Goal: Task Accomplishment & Management: Manage account settings

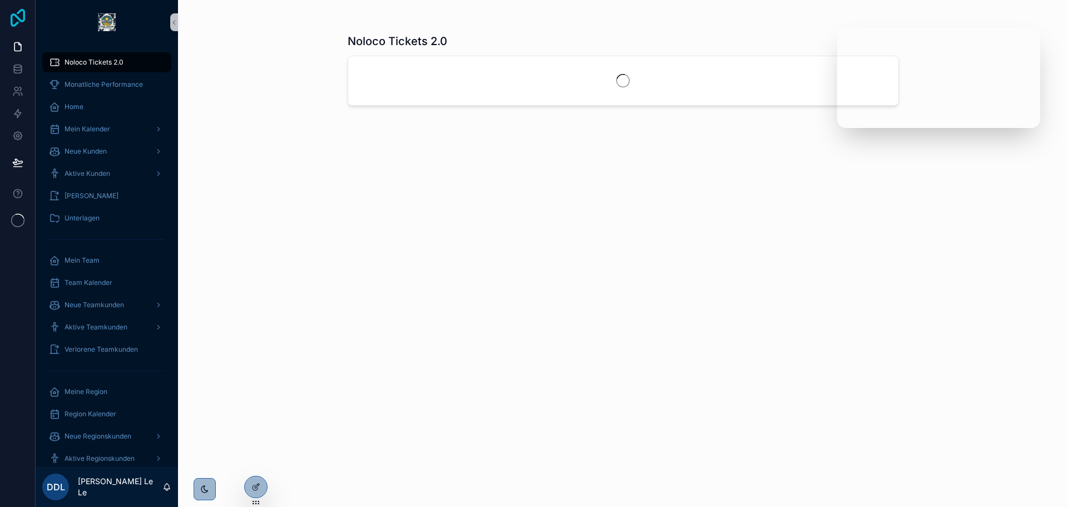
click at [17, 19] on icon at bounding box center [18, 18] width 22 height 18
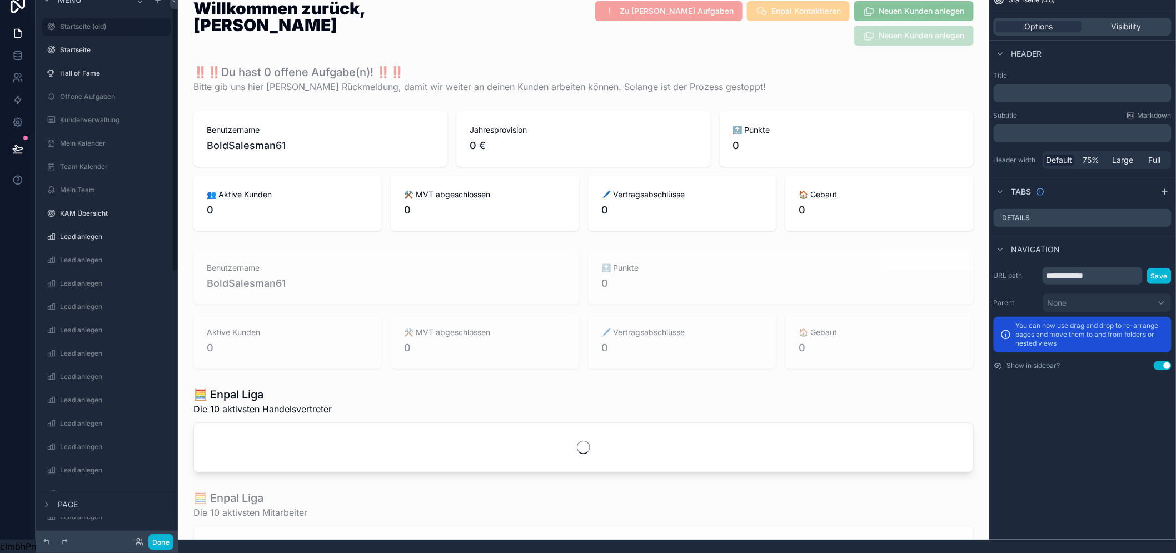
scroll to position [515, 0]
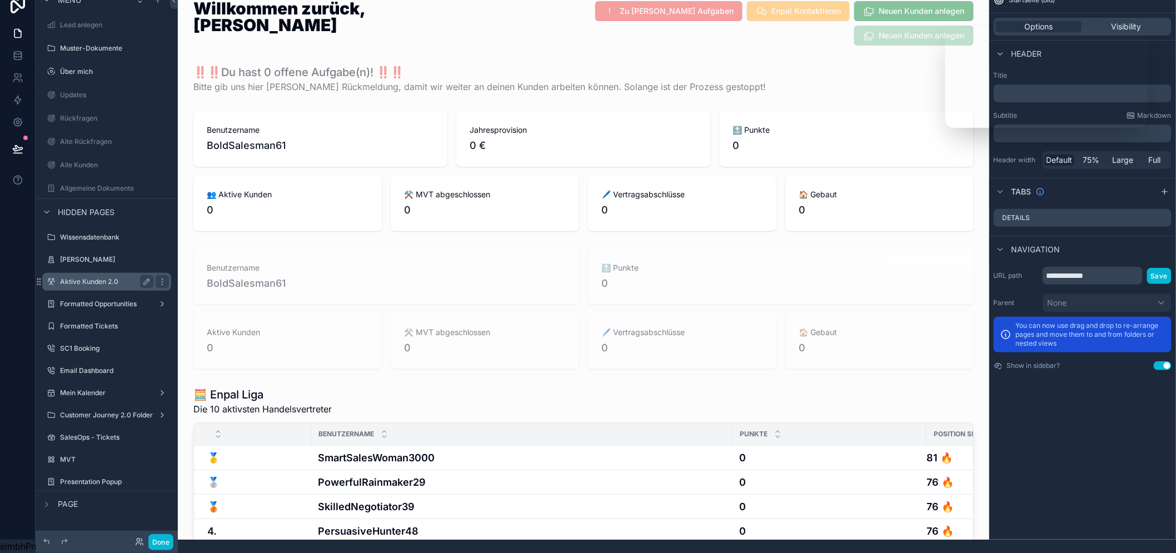
click at [112, 277] on label "Aktive Kunden 2.0" at bounding box center [104, 281] width 89 height 9
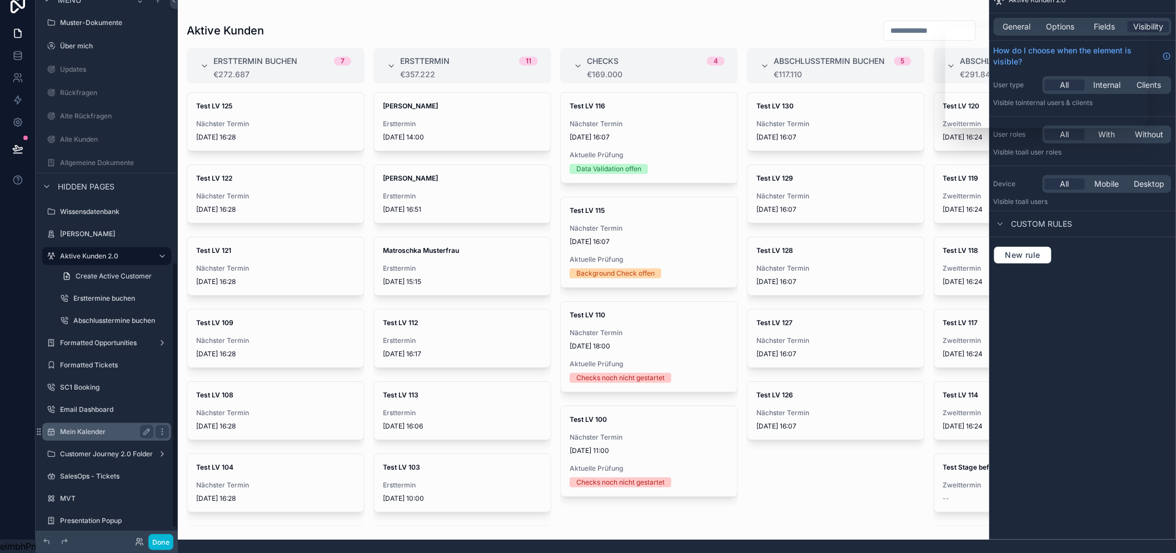
scroll to position [553, 0]
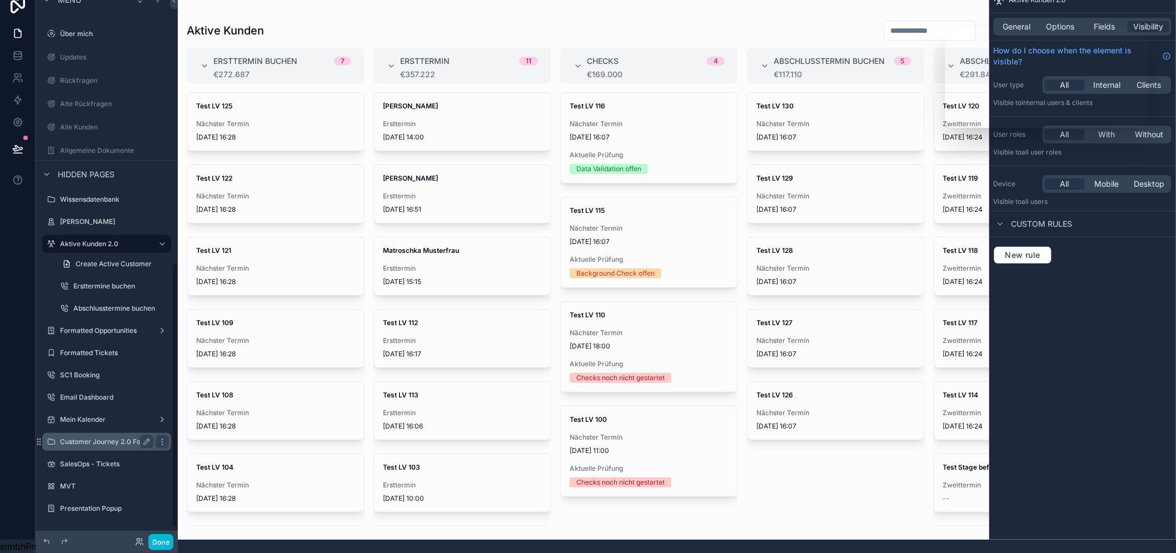
click at [98, 438] on label "Customer Journey 2.0 Folder" at bounding box center [106, 442] width 93 height 9
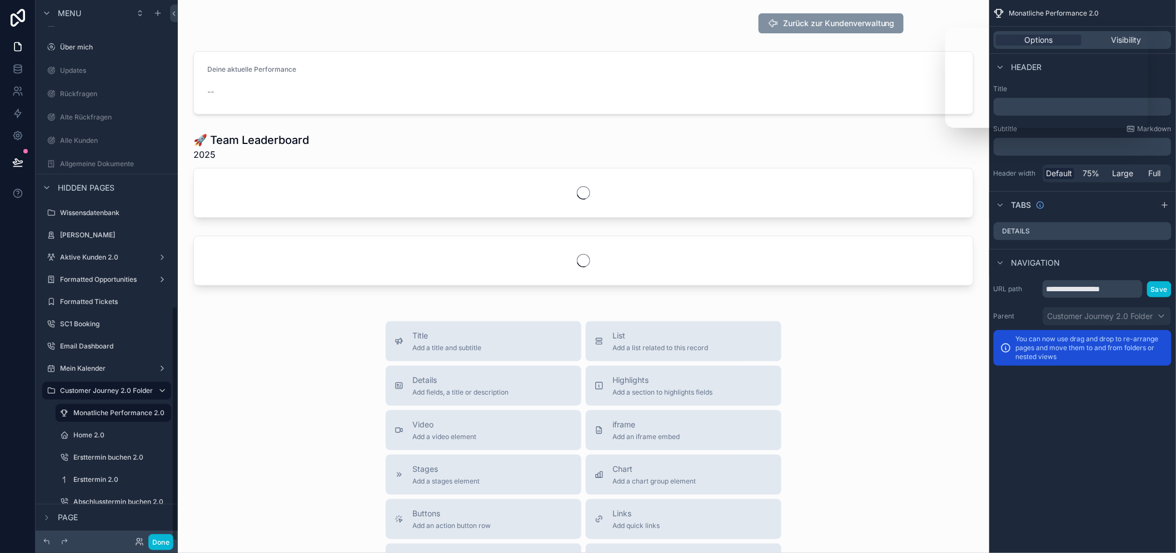
scroll to position [693, 0]
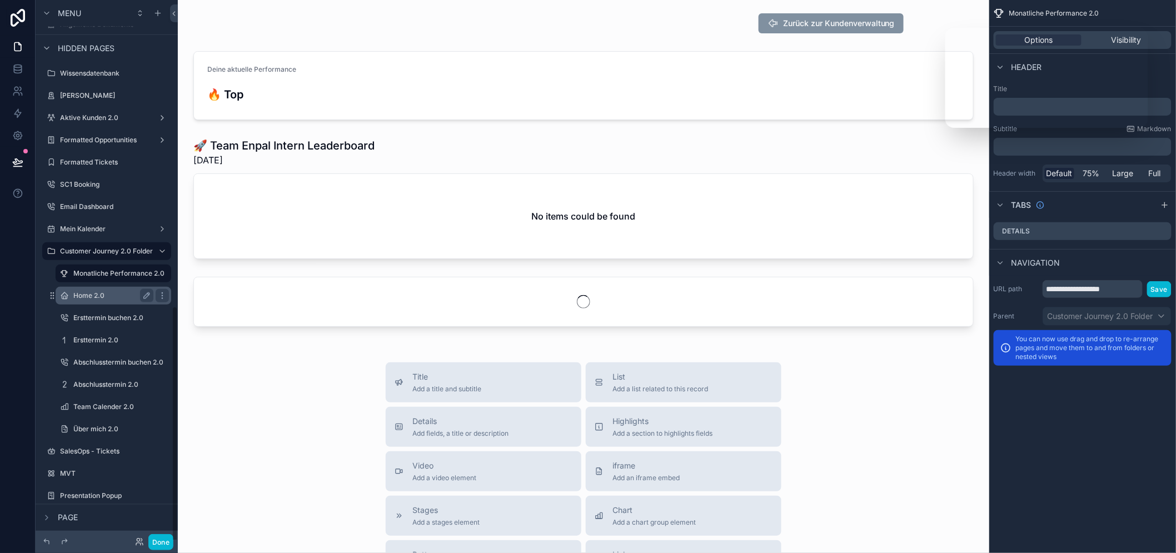
click at [115, 295] on label "Home 2.0" at bounding box center [111, 295] width 76 height 9
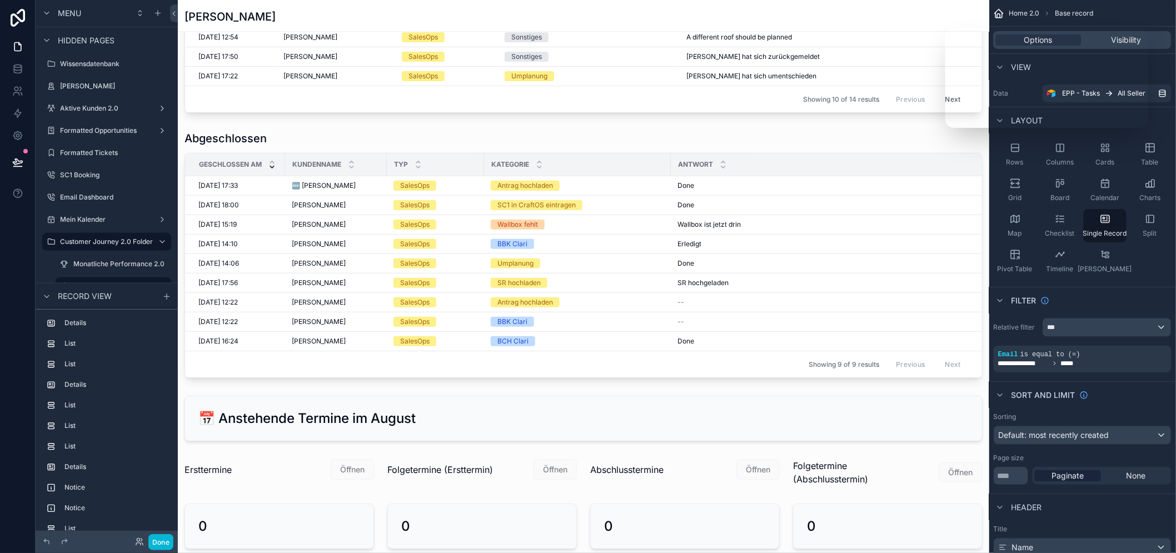
scroll to position [1071, 0]
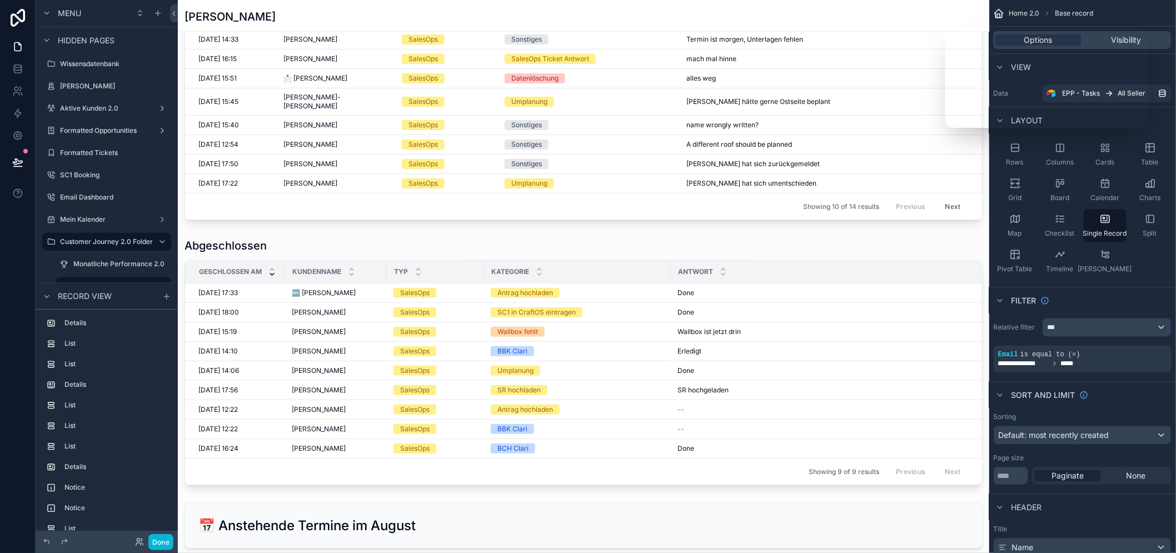
click at [599, 305] on div "scrollable content" at bounding box center [584, 76] width 812 height 2295
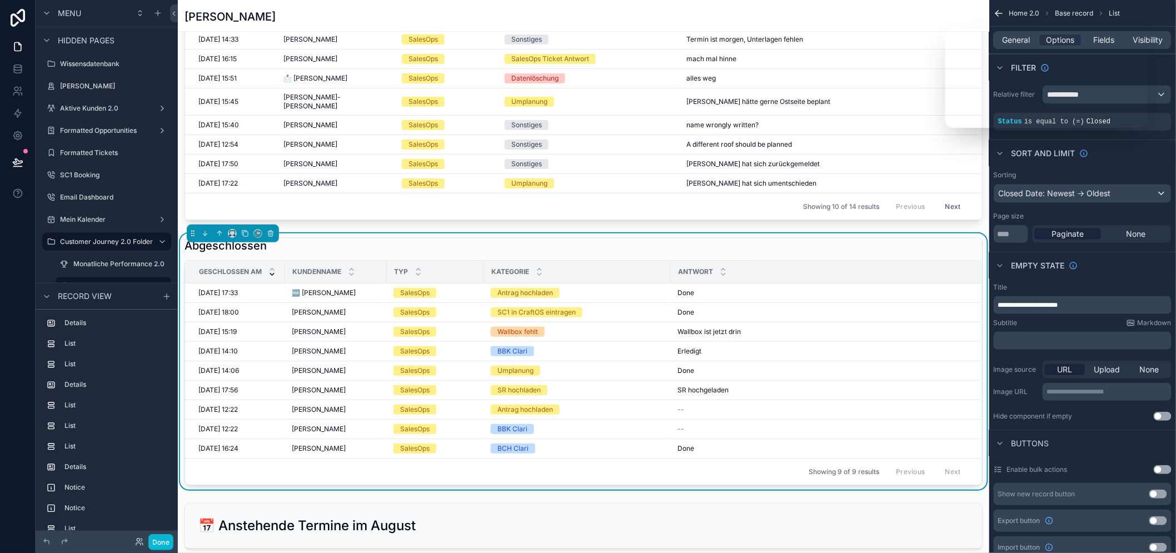
click at [553, 298] on div "Antrag hochladen" at bounding box center [526, 293] width 56 height 10
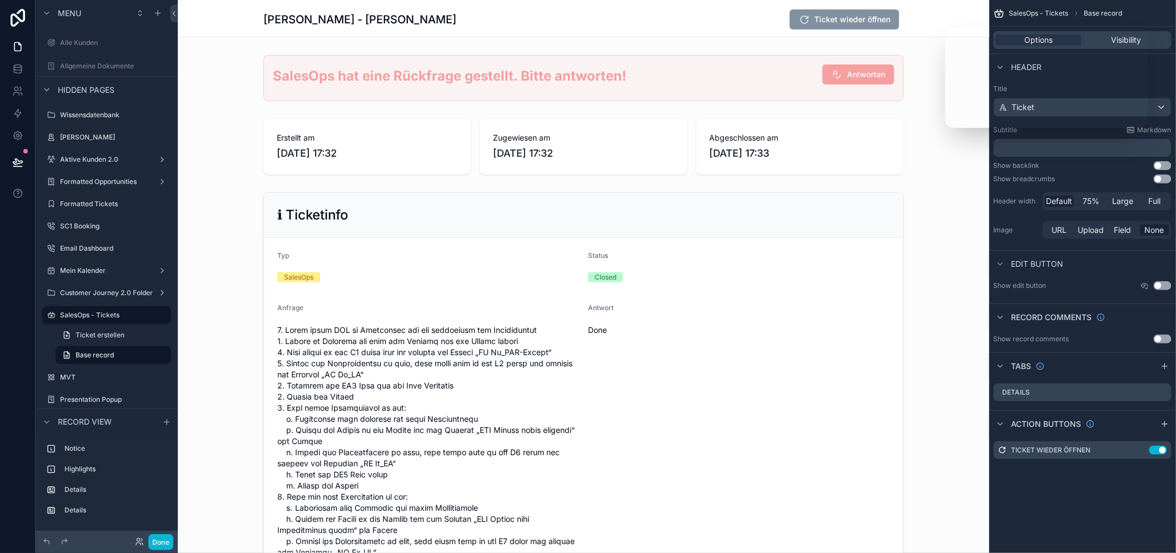
click at [866, 21] on span "Ticket wieder öffnen" at bounding box center [845, 20] width 110 height 11
click at [1145, 451] on icon "scrollable content" at bounding box center [1140, 450] width 9 height 9
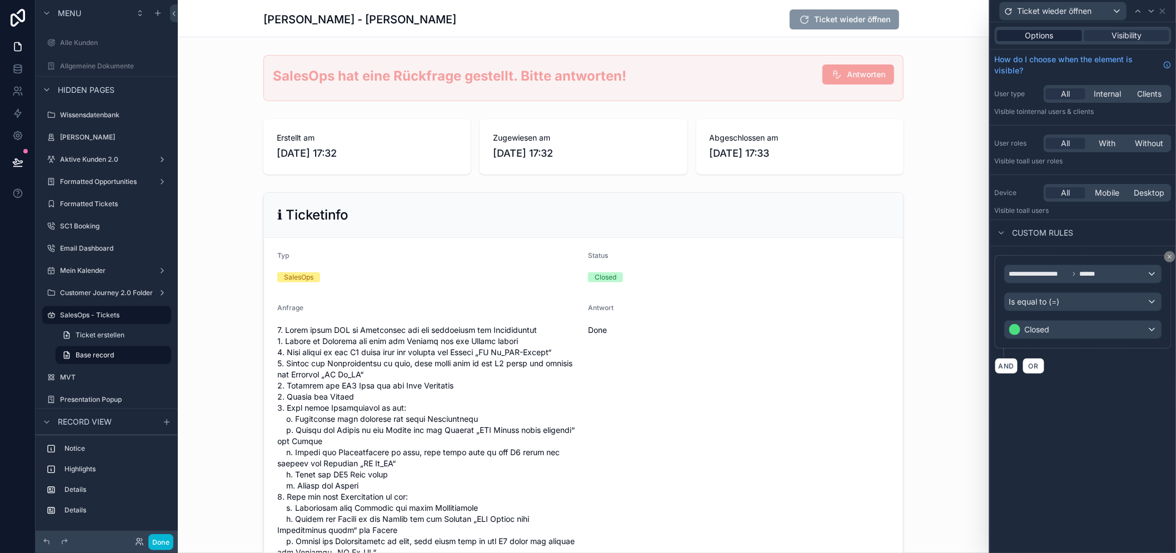
click at [1079, 32] on div "Options" at bounding box center [1039, 35] width 85 height 11
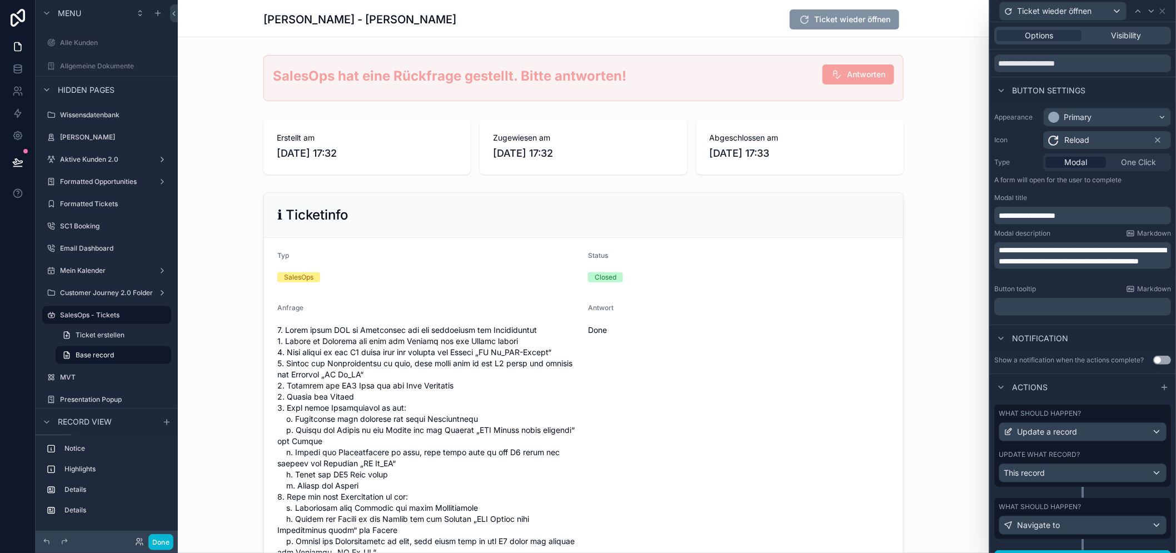
scroll to position [53, 0]
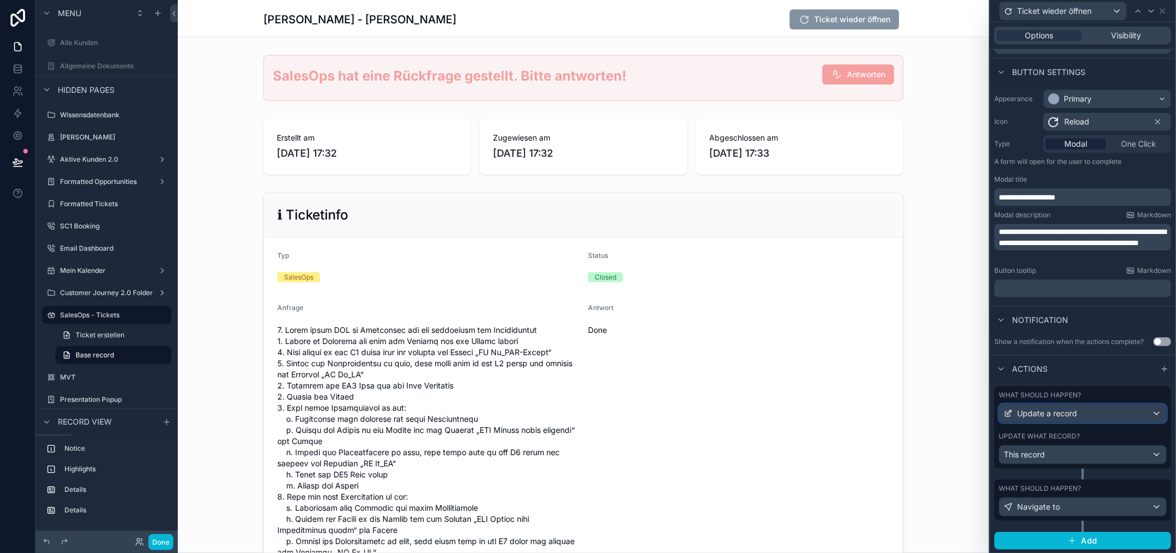
click at [1101, 419] on div "Update a record" at bounding box center [1083, 414] width 167 height 18
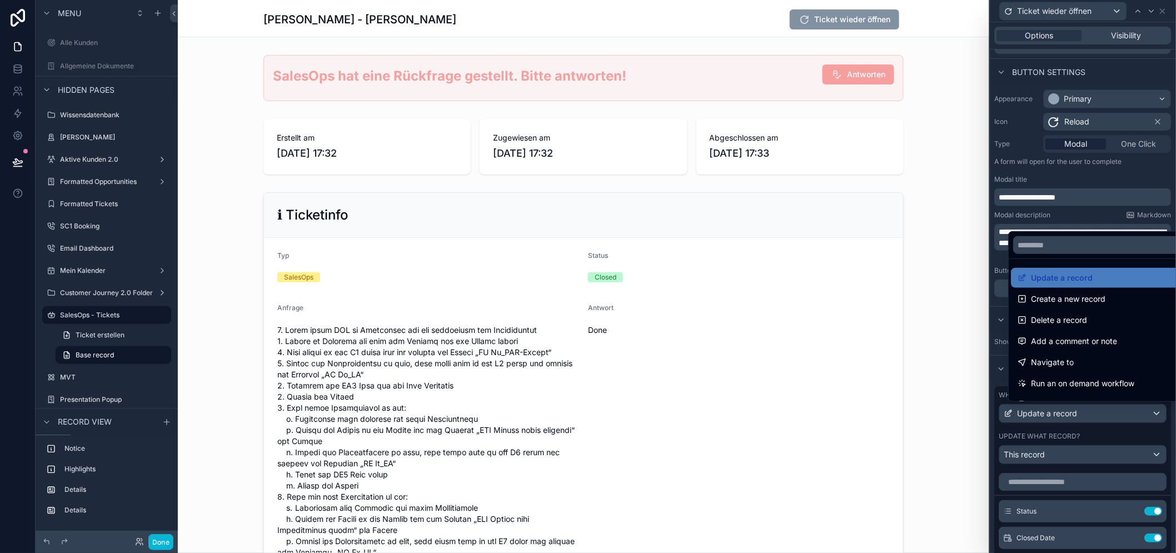
click at [1101, 419] on div at bounding box center [1084, 276] width 186 height 553
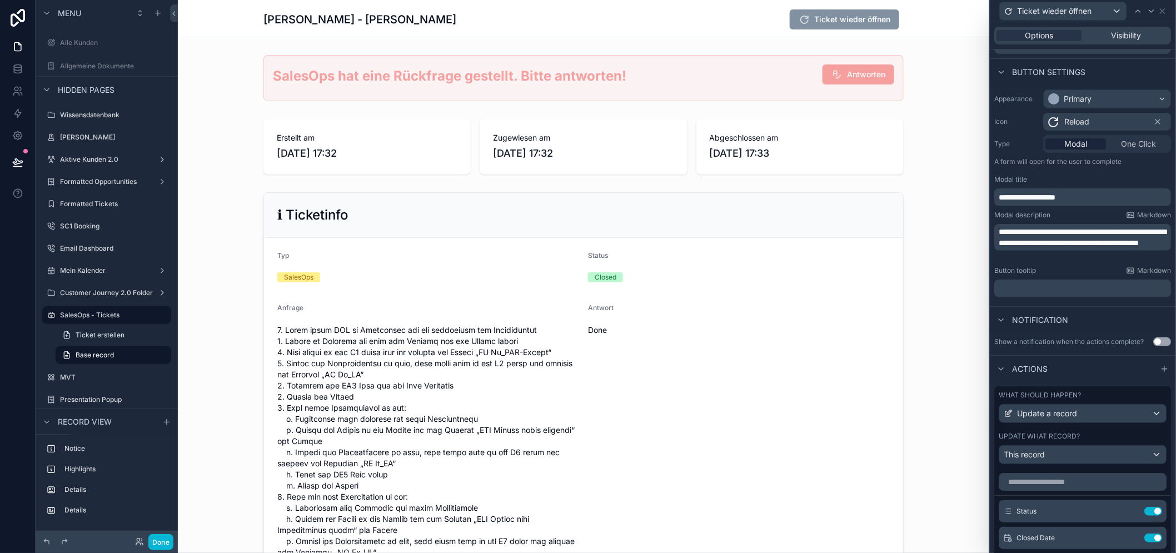
scroll to position [239, 0]
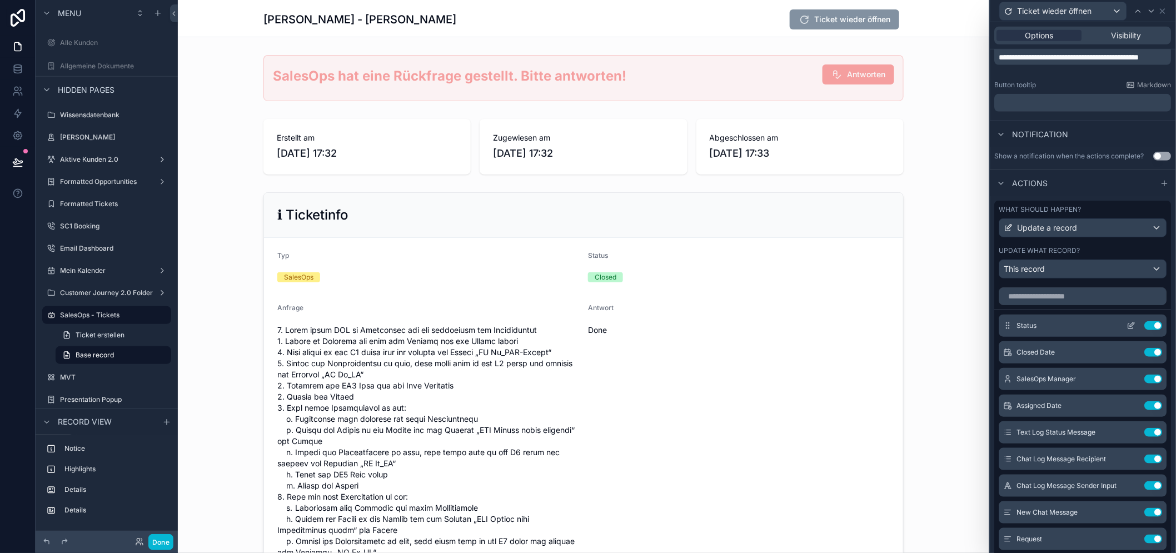
click at [1128, 330] on icon at bounding box center [1132, 325] width 9 height 9
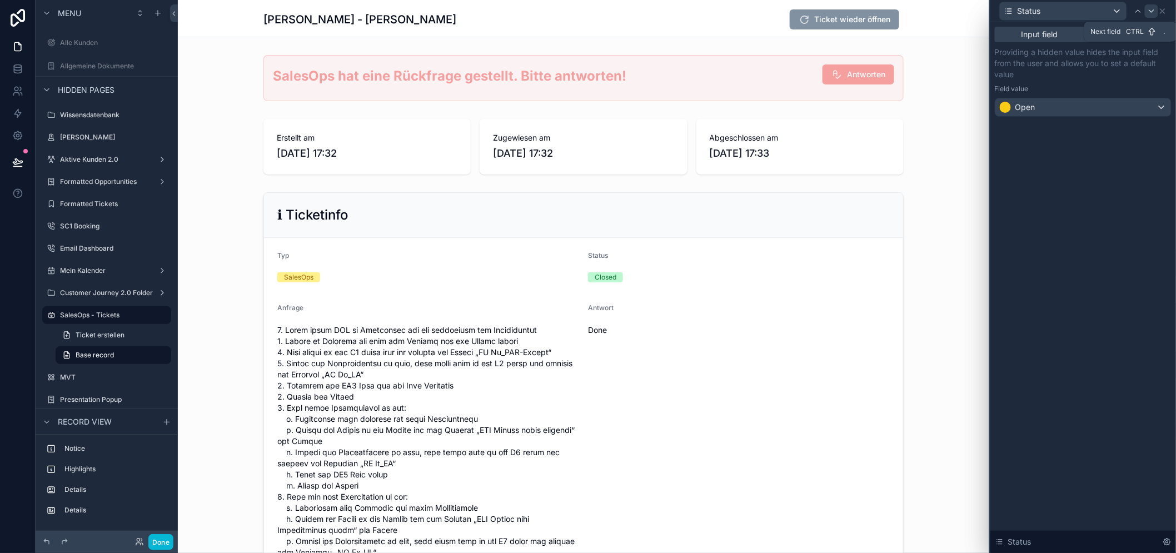
click at [1156, 13] on icon at bounding box center [1152, 11] width 9 height 9
click at [1143, 8] on icon at bounding box center [1138, 11] width 9 height 9
click at [1156, 11] on div at bounding box center [1151, 10] width 13 height 13
click at [1143, 13] on icon at bounding box center [1138, 11] width 9 height 9
click at [1156, 13] on icon at bounding box center [1152, 11] width 9 height 9
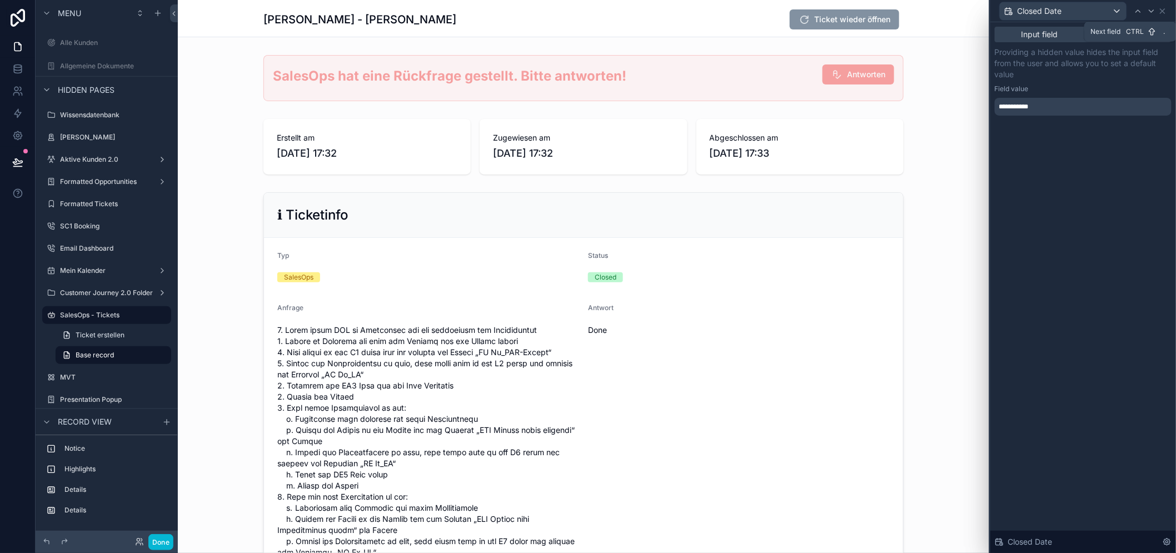
click at [1156, 13] on icon at bounding box center [1152, 11] width 9 height 9
click at [1154, 10] on icon at bounding box center [1152, 11] width 4 height 2
click at [1156, 13] on icon at bounding box center [1152, 11] width 9 height 9
click at [1162, 10] on icon at bounding box center [1157, 11] width 9 height 9
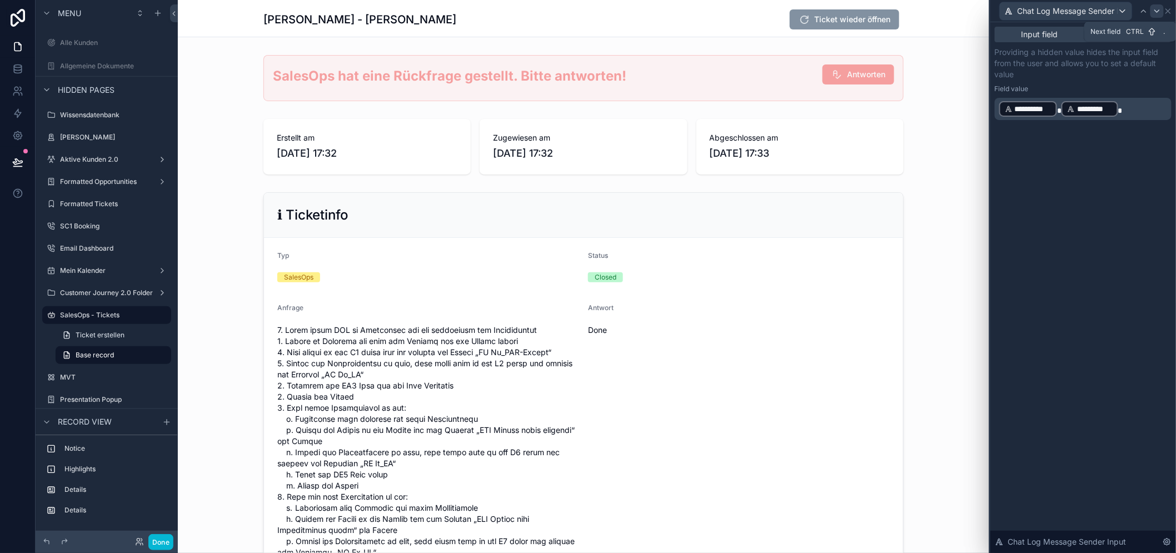
click at [1162, 9] on icon at bounding box center [1157, 11] width 9 height 9
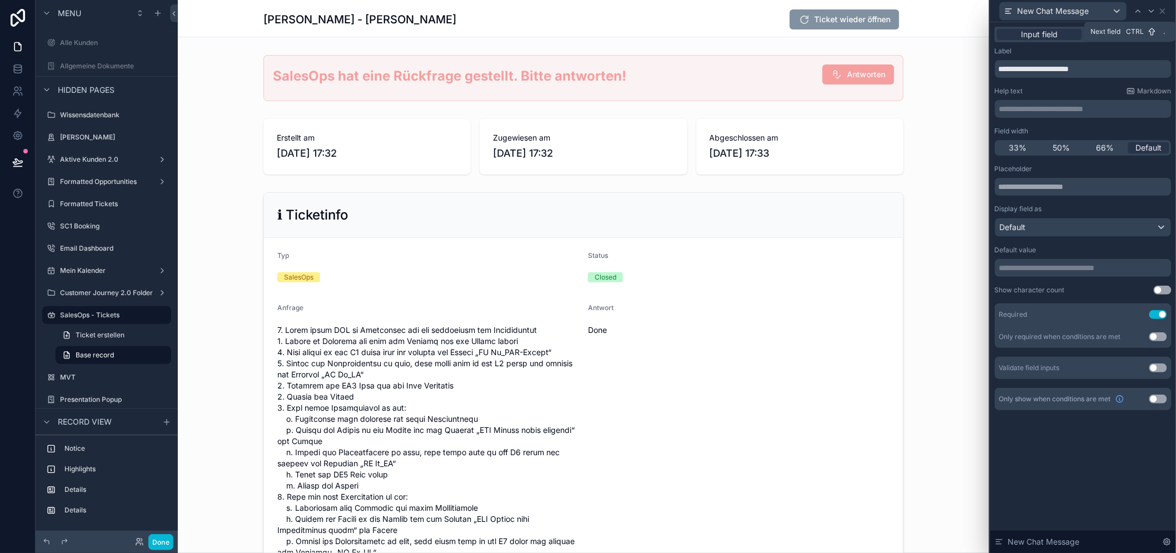
click at [1156, 10] on icon at bounding box center [1152, 11] width 9 height 9
